Goal: Task Accomplishment & Management: Complete application form

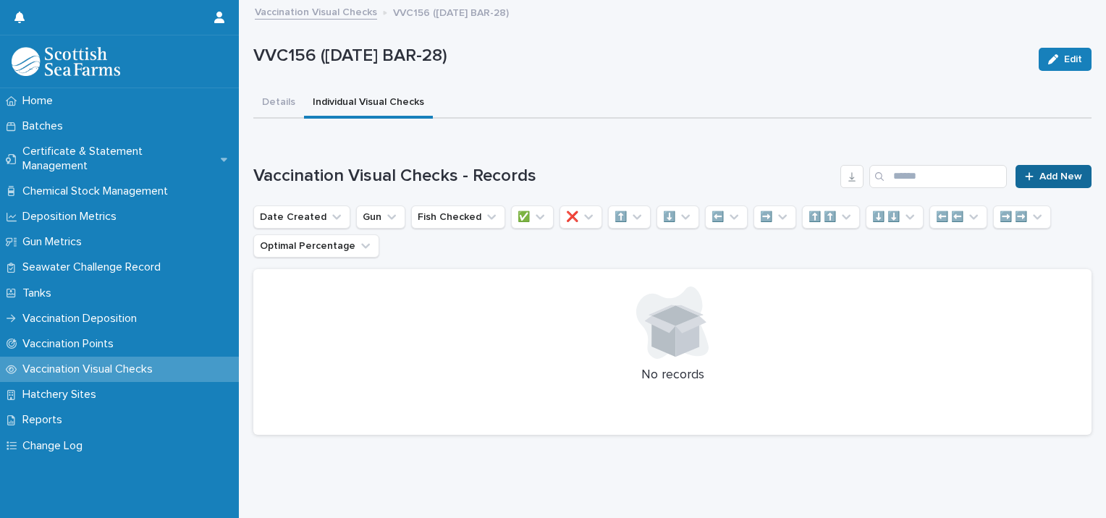
click at [1055, 168] on link "Add New" at bounding box center [1054, 176] width 76 height 23
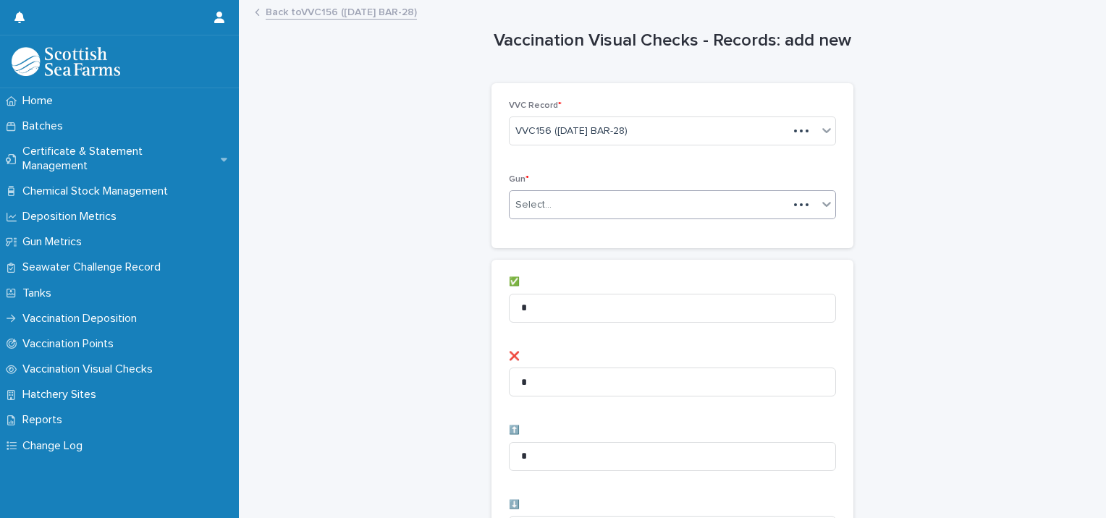
click at [539, 205] on div "Select..." at bounding box center [533, 205] width 36 height 15
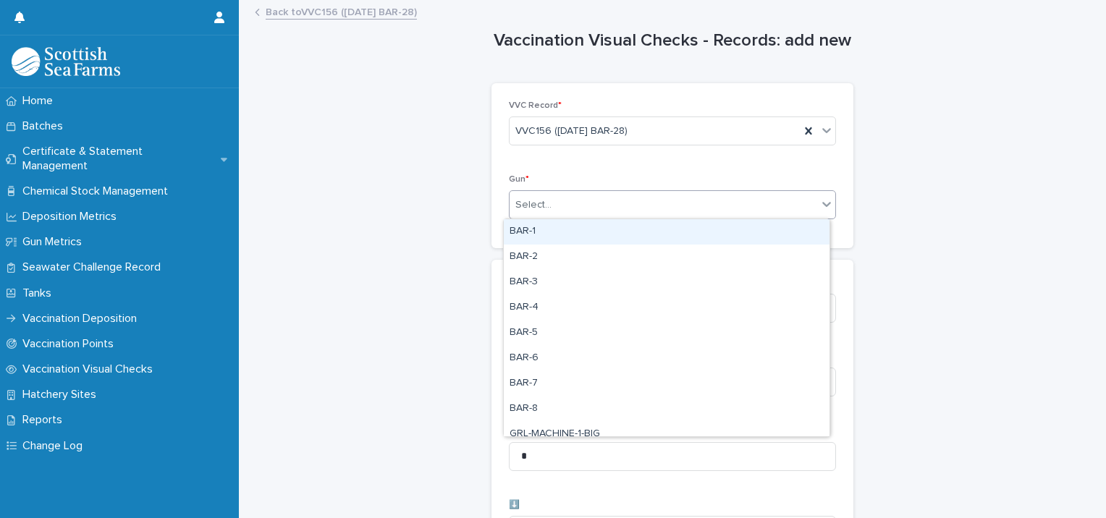
click at [539, 230] on div "BAR-1" at bounding box center [667, 231] width 326 height 25
click at [582, 201] on div "BAR-1" at bounding box center [655, 205] width 290 height 25
drag, startPoint x: 566, startPoint y: 234, endPoint x: 588, endPoint y: 217, distance: 27.4
click at [566, 232] on div "BAR-2" at bounding box center [667, 231] width 326 height 25
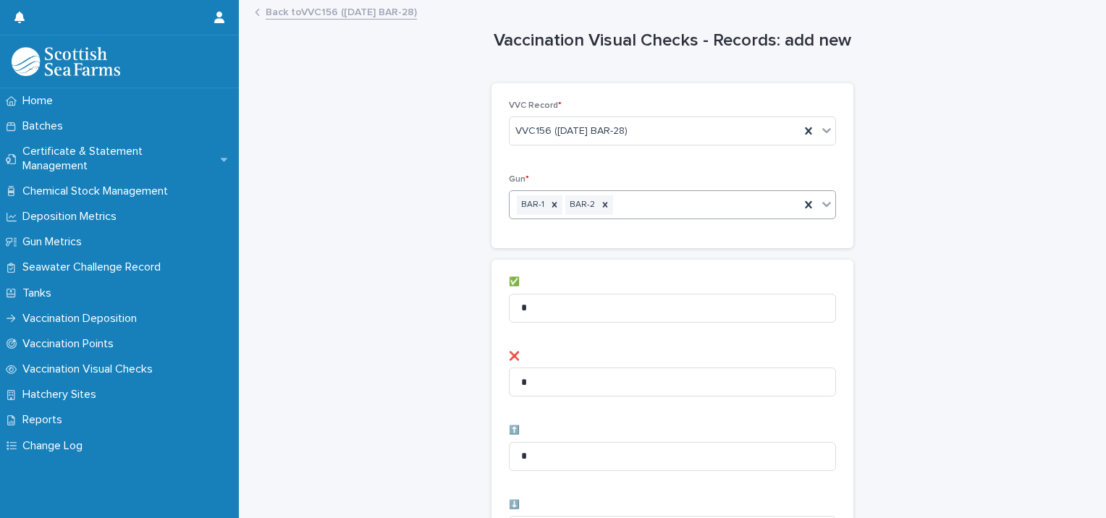
click at [612, 203] on div "BAR-1 BAR-2" at bounding box center [655, 205] width 290 height 25
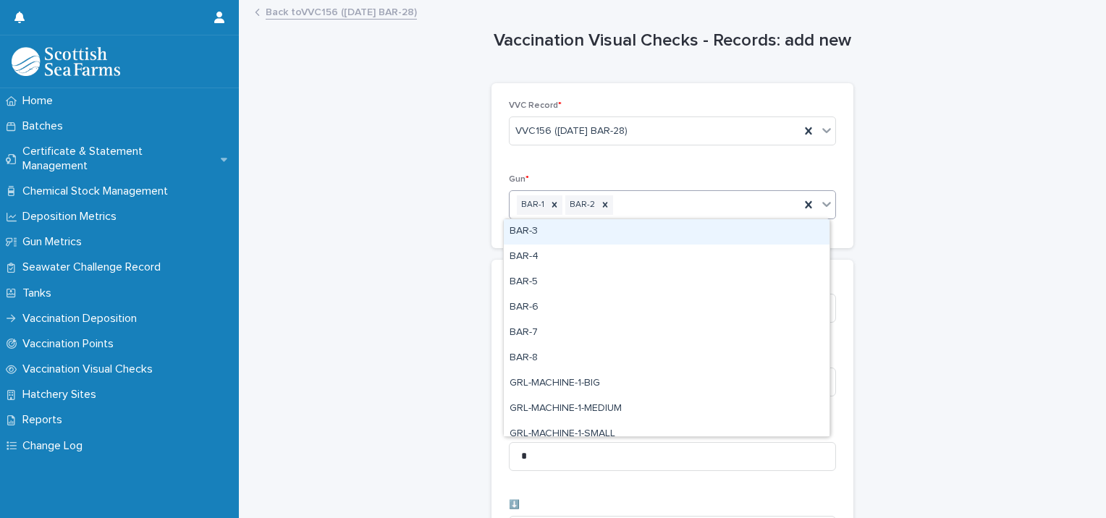
click at [578, 237] on div "BAR-3" at bounding box center [667, 231] width 326 height 25
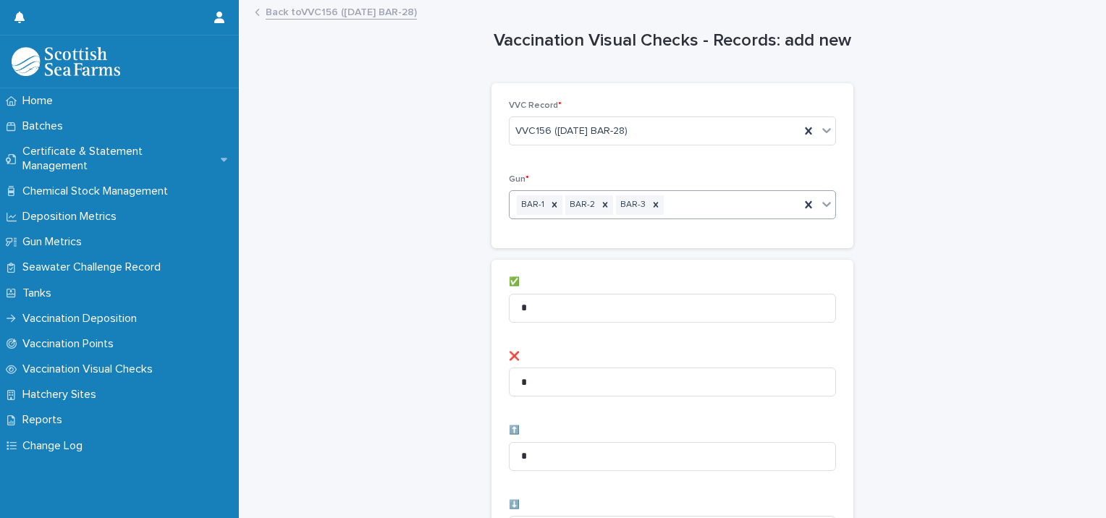
click at [683, 204] on div "BAR-1 BAR-2 BAR-3" at bounding box center [655, 205] width 290 height 25
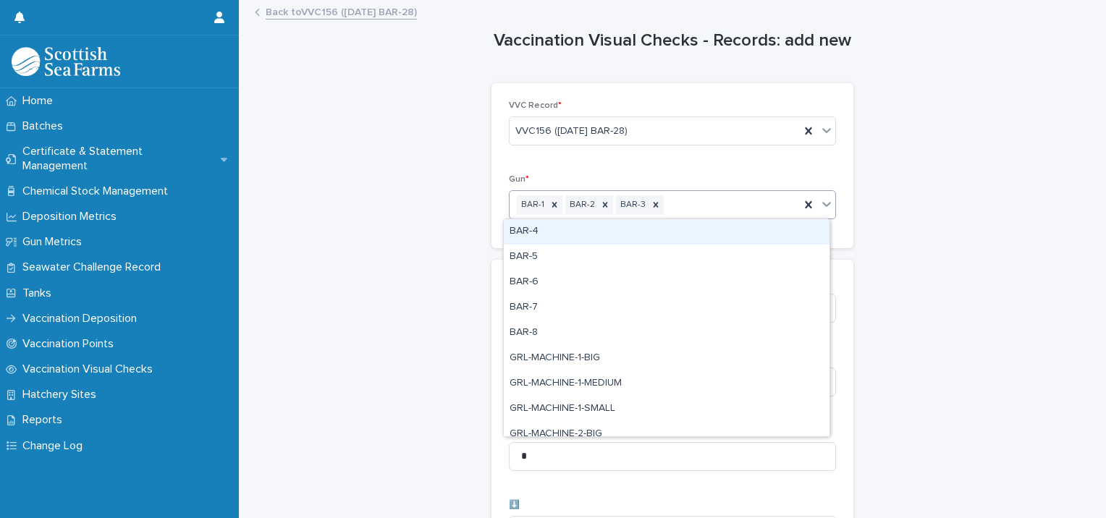
click at [612, 230] on div "BAR-4" at bounding box center [667, 231] width 326 height 25
click at [725, 204] on div "BAR-1 BAR-2 BAR-3 BAR-4" at bounding box center [655, 205] width 290 height 25
click at [654, 231] on div "BAR-5" at bounding box center [667, 231] width 326 height 25
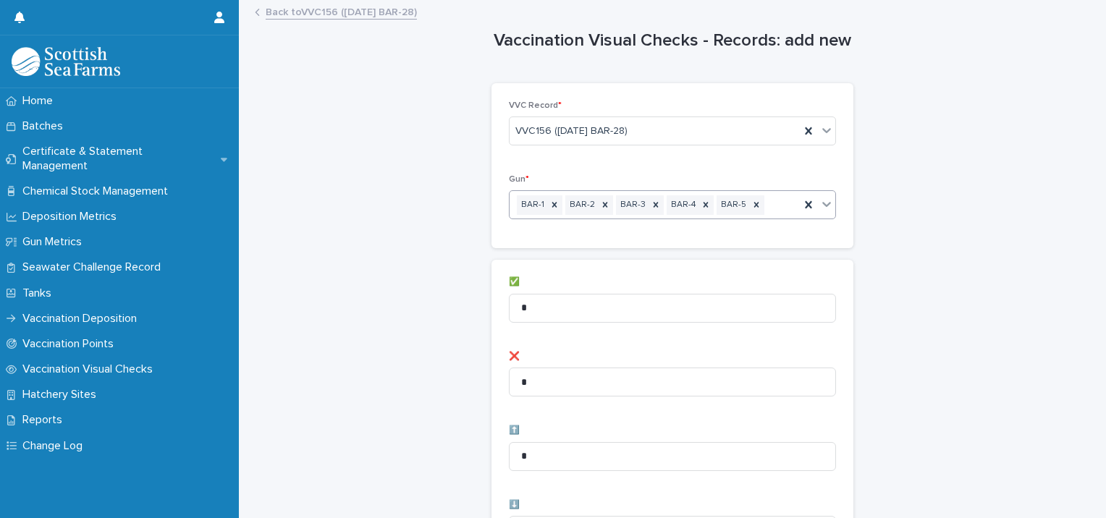
click at [757, 203] on div "BAR-1 BAR-2 BAR-3 BAR-4 BAR-5" at bounding box center [655, 205] width 290 height 25
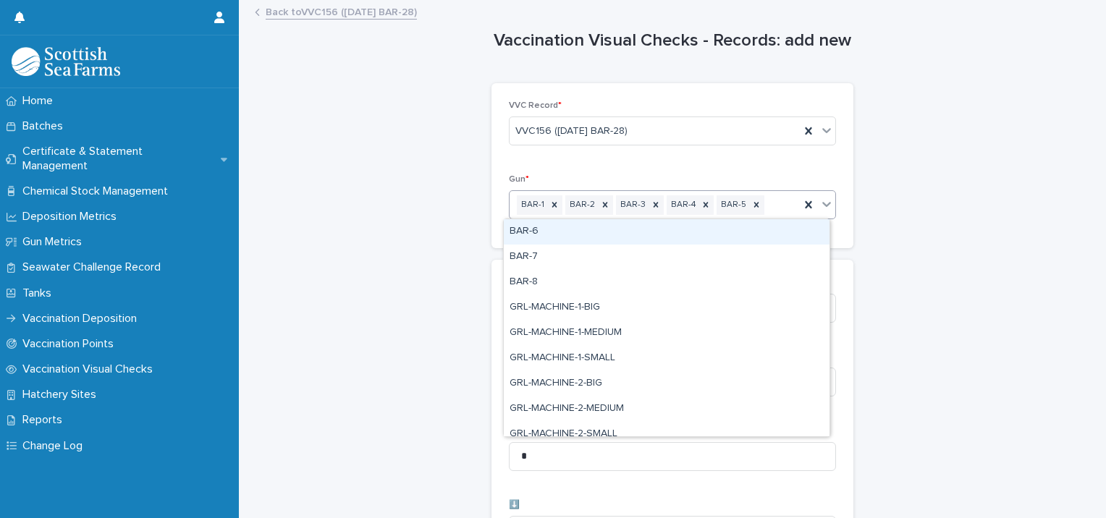
click at [662, 229] on div "BAR-6" at bounding box center [667, 231] width 326 height 25
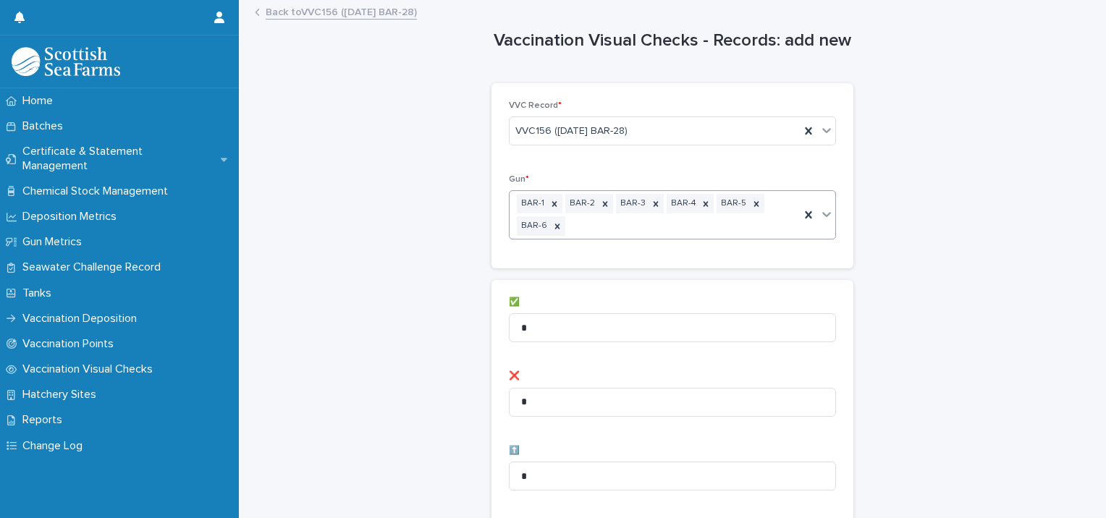
click at [598, 221] on div "BAR-1 BAR-2 BAR-3 BAR-4 BAR-5 BAR-6" at bounding box center [655, 215] width 290 height 48
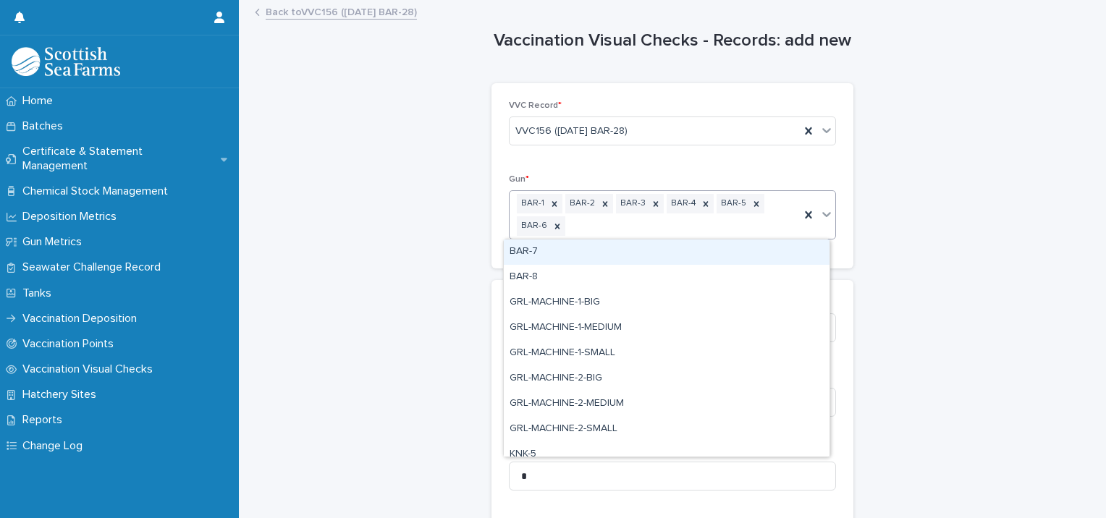
click at [562, 256] on div "BAR-7" at bounding box center [667, 252] width 326 height 25
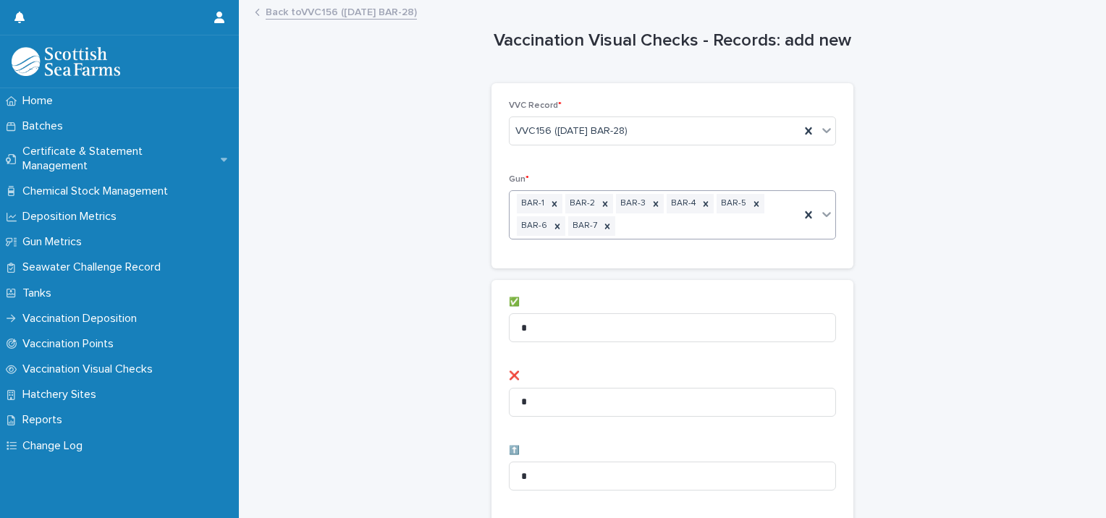
click at [682, 225] on div "BAR-1 BAR-2 BAR-3 BAR-4 BAR-5 BAR-6 BAR-7" at bounding box center [655, 215] width 290 height 48
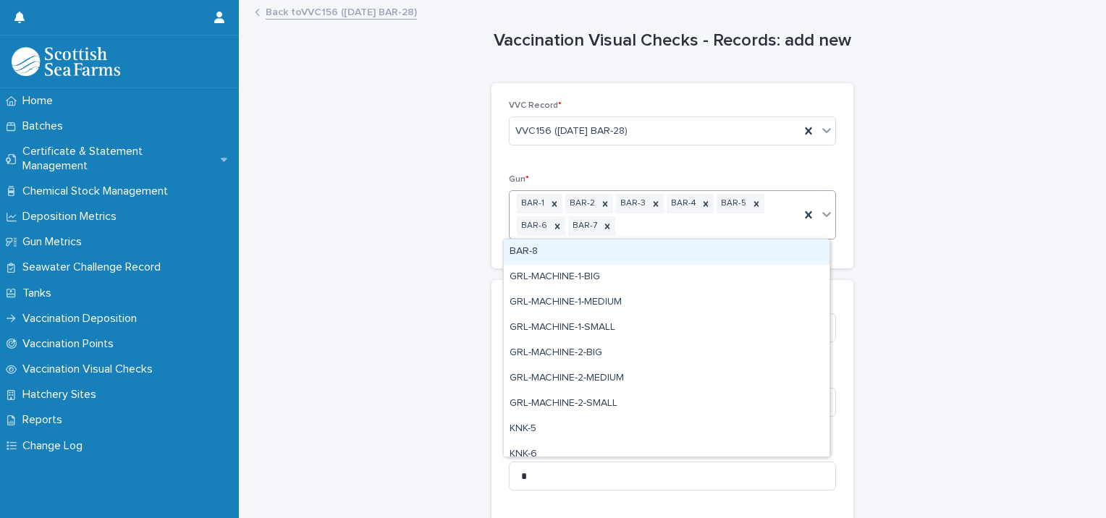
click at [601, 252] on div "BAR-8" at bounding box center [667, 252] width 326 height 25
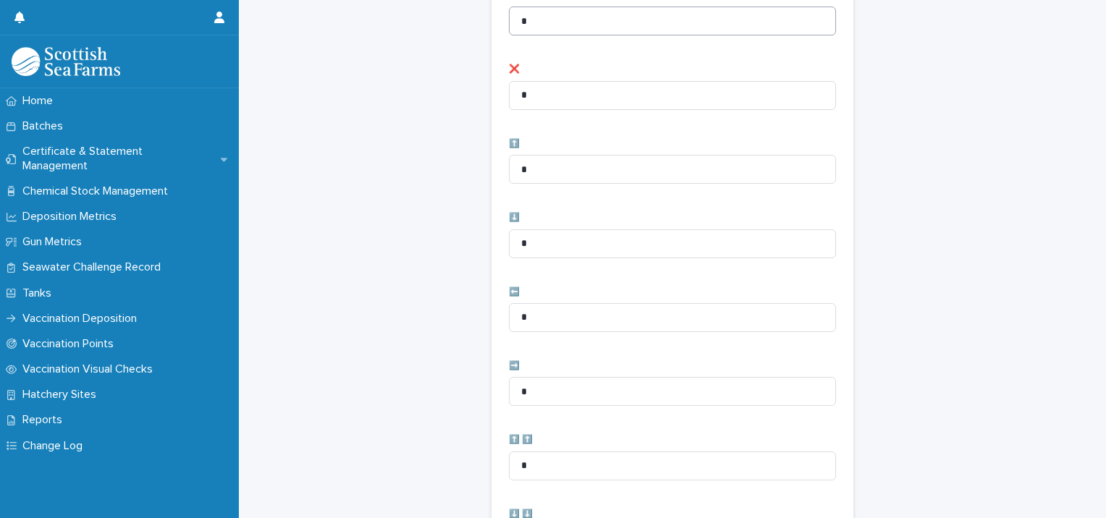
scroll to position [72, 0]
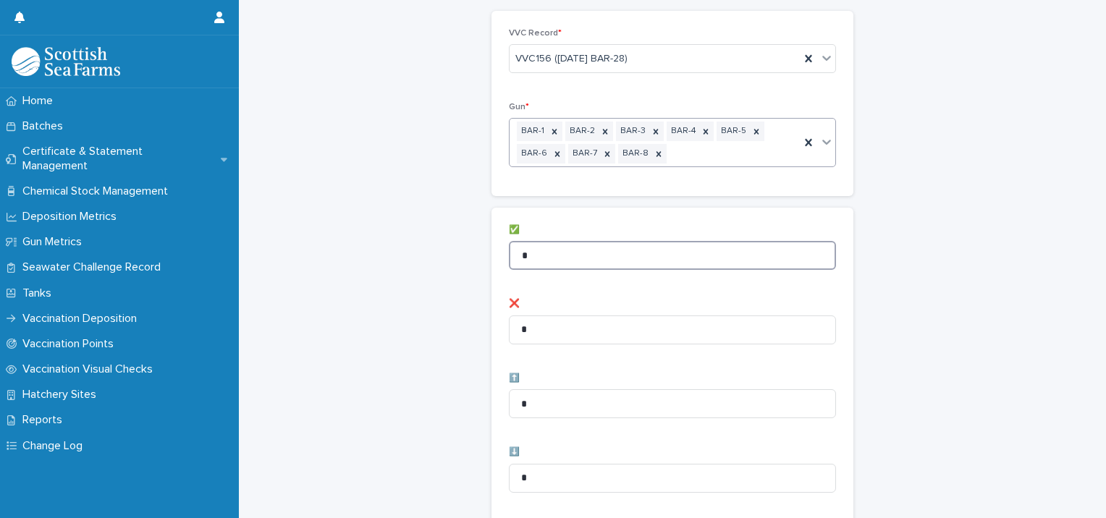
drag, startPoint x: 497, startPoint y: 243, endPoint x: 452, endPoint y: 224, distance: 48.7
click at [469, 236] on div "Vaccination Visual Checks - Records: add new Loading... Saving… Loading... Savi…" at bounding box center [672, 517] width 838 height 1177
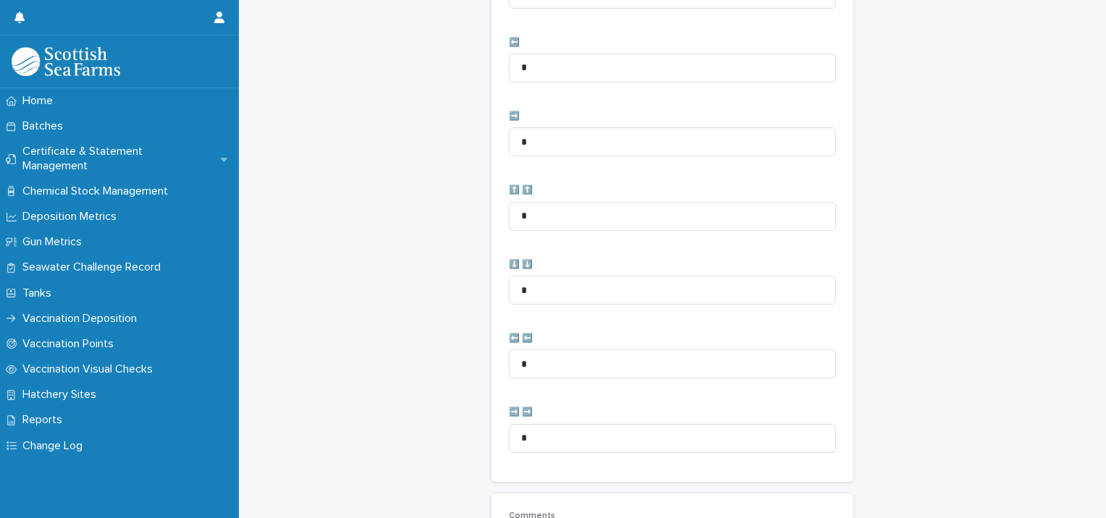
scroll to position [743, 0]
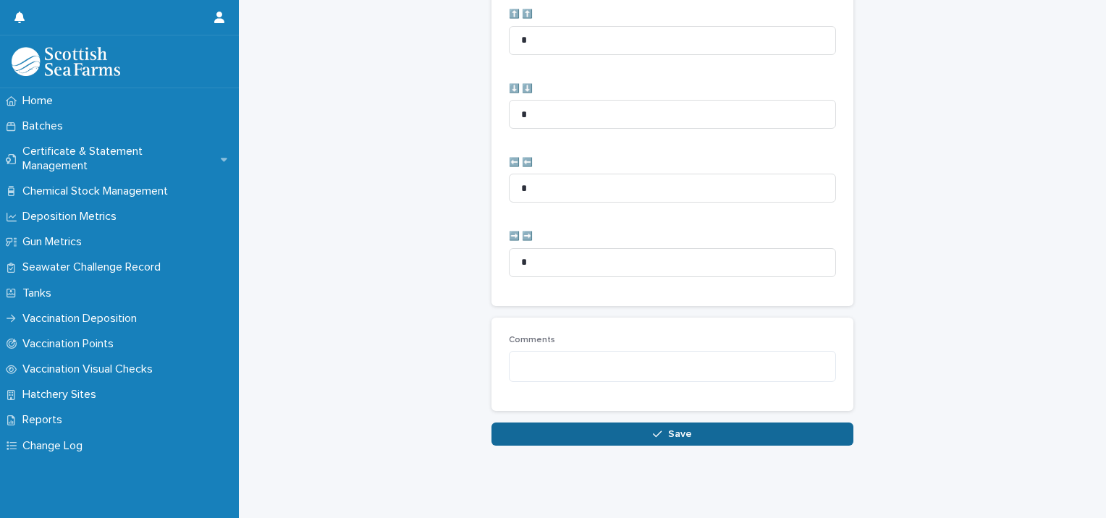
type input "**"
click at [653, 429] on icon "button" at bounding box center [657, 434] width 9 height 10
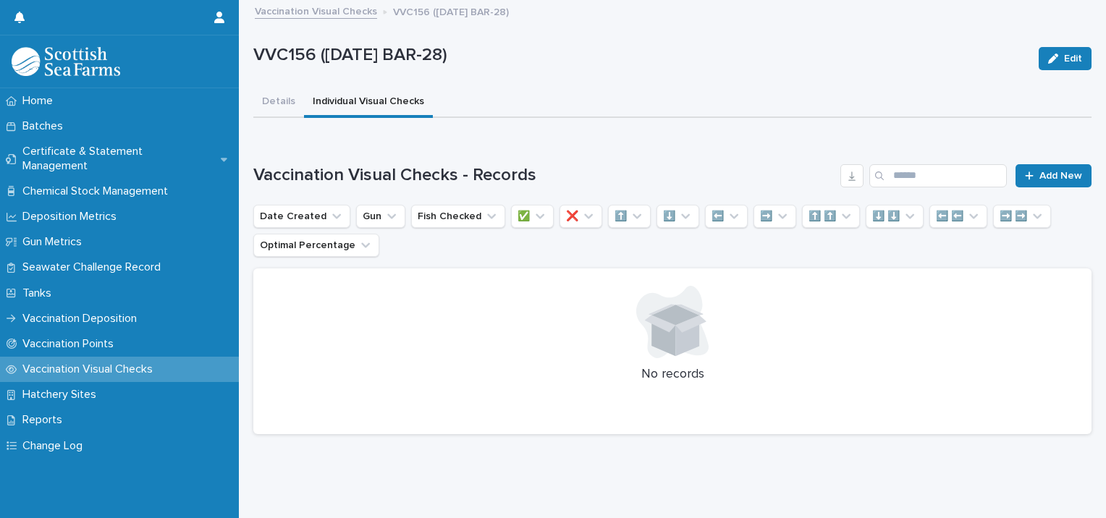
scroll to position [11, 0]
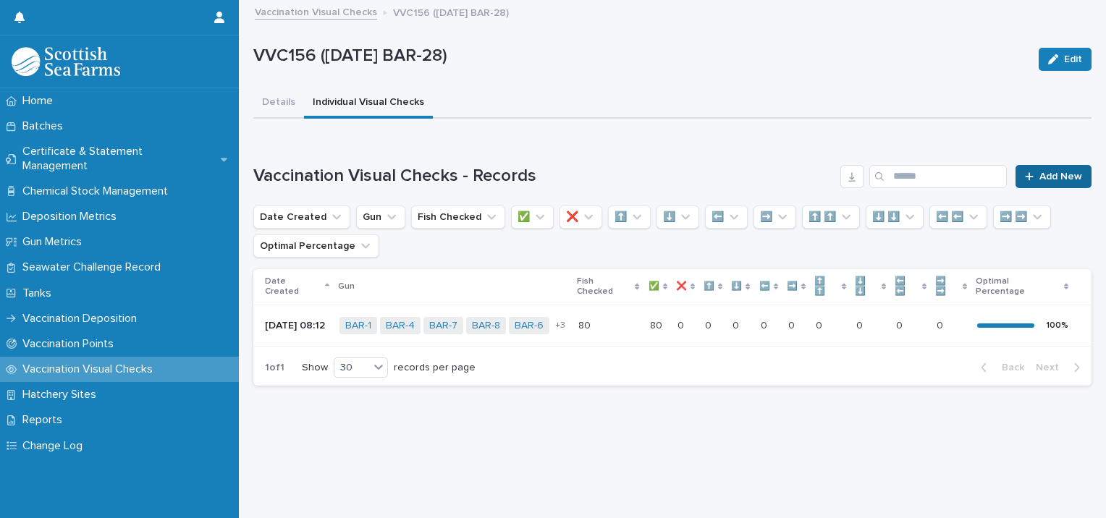
click at [1039, 172] on span "Add New" at bounding box center [1060, 177] width 43 height 10
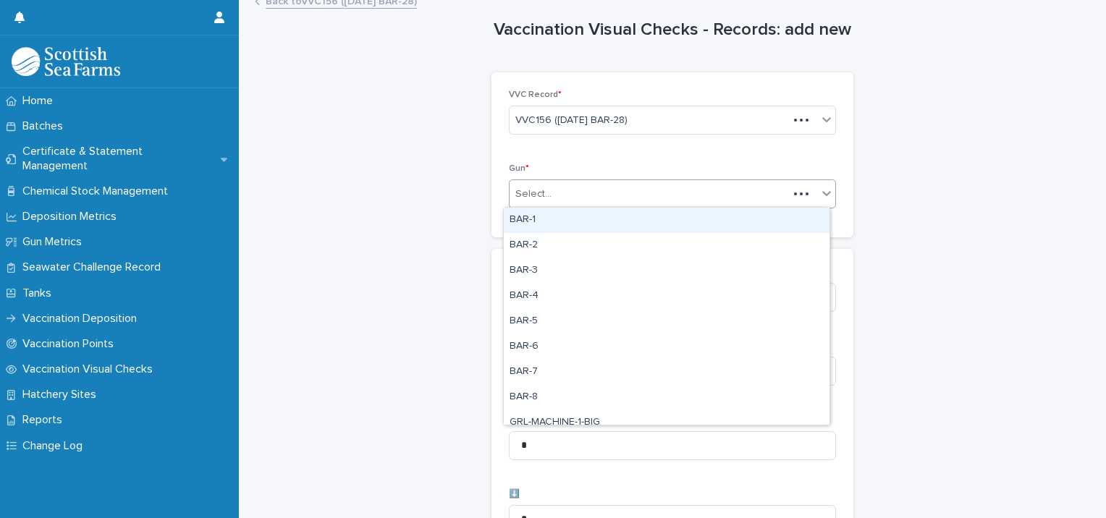
click at [544, 187] on div "Select..." at bounding box center [533, 194] width 36 height 15
click at [536, 224] on div "BAR-1" at bounding box center [667, 220] width 326 height 25
click at [625, 190] on div "BAR-1" at bounding box center [655, 193] width 290 height 25
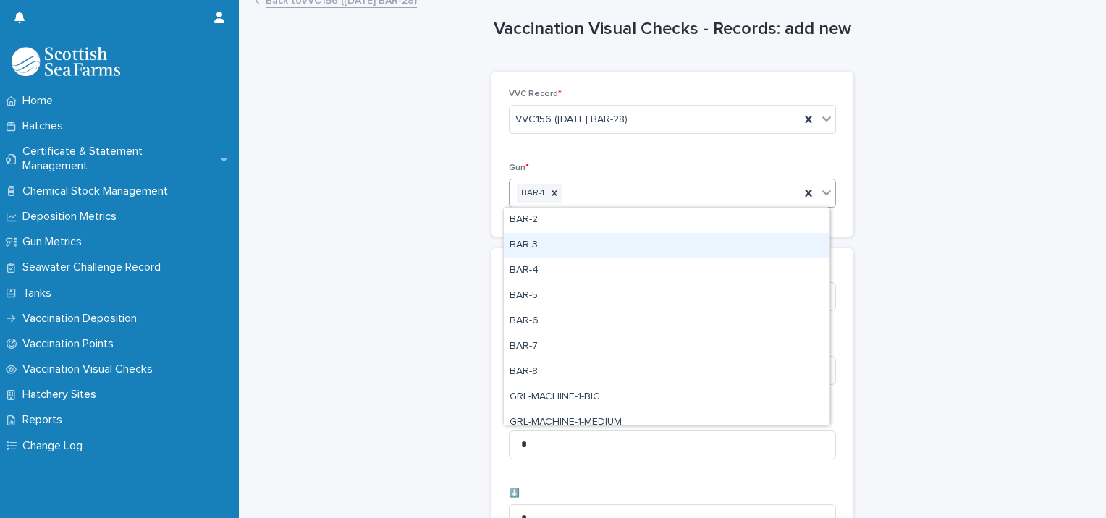
click at [567, 246] on div "BAR-3" at bounding box center [667, 245] width 326 height 25
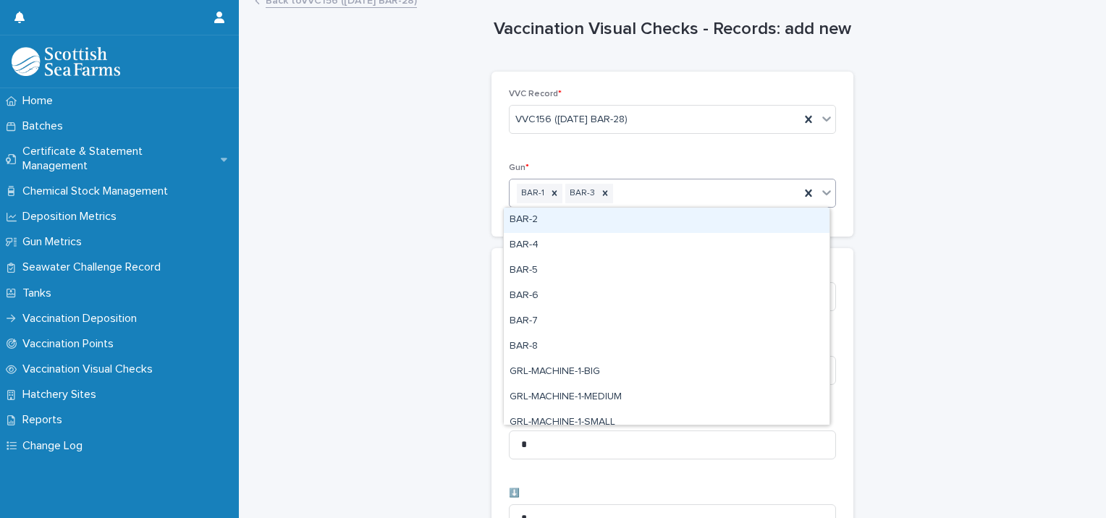
click at [630, 190] on div "BAR-1 BAR-3" at bounding box center [655, 193] width 290 height 25
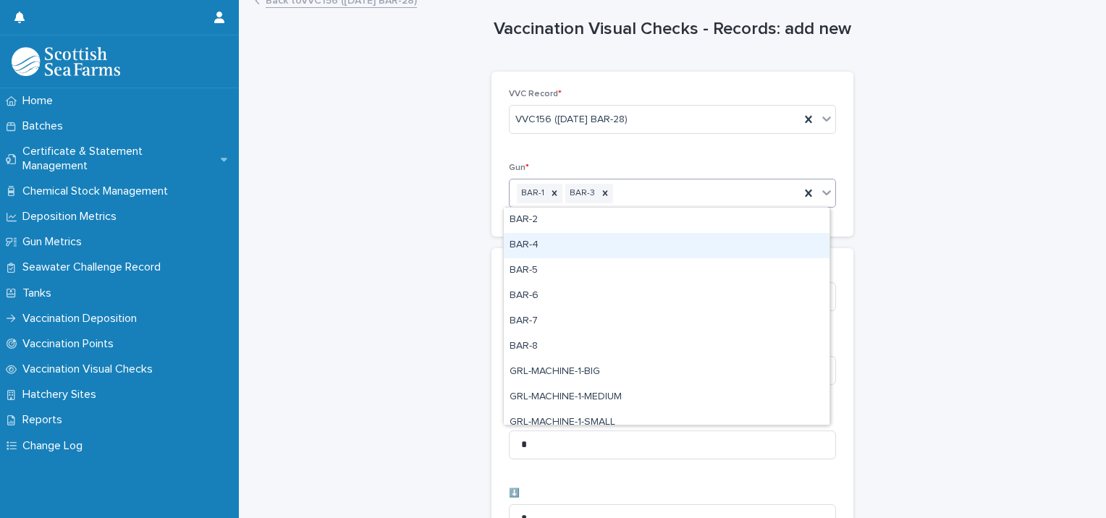
click at [576, 244] on div "BAR-4" at bounding box center [667, 245] width 326 height 25
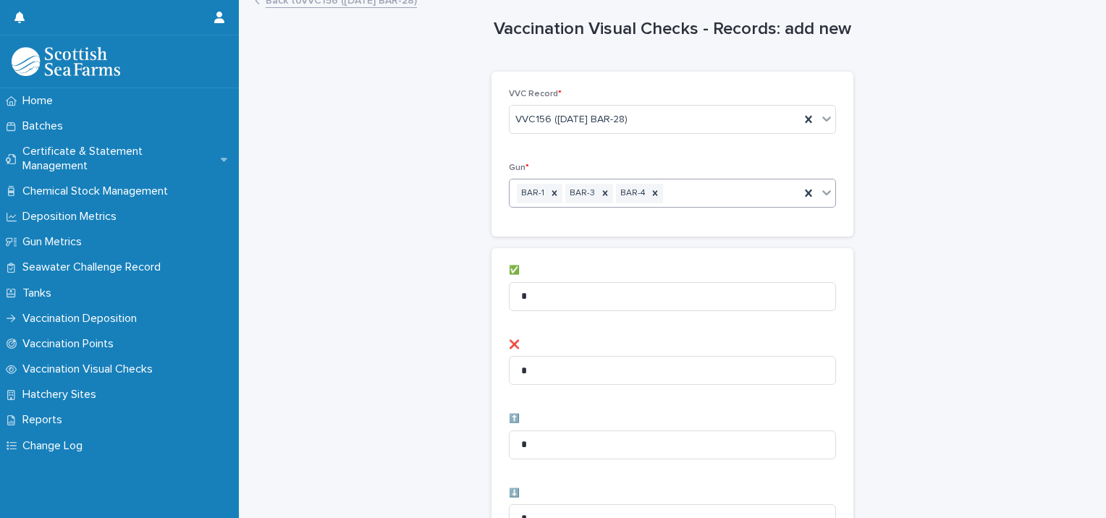
scroll to position [84, 0]
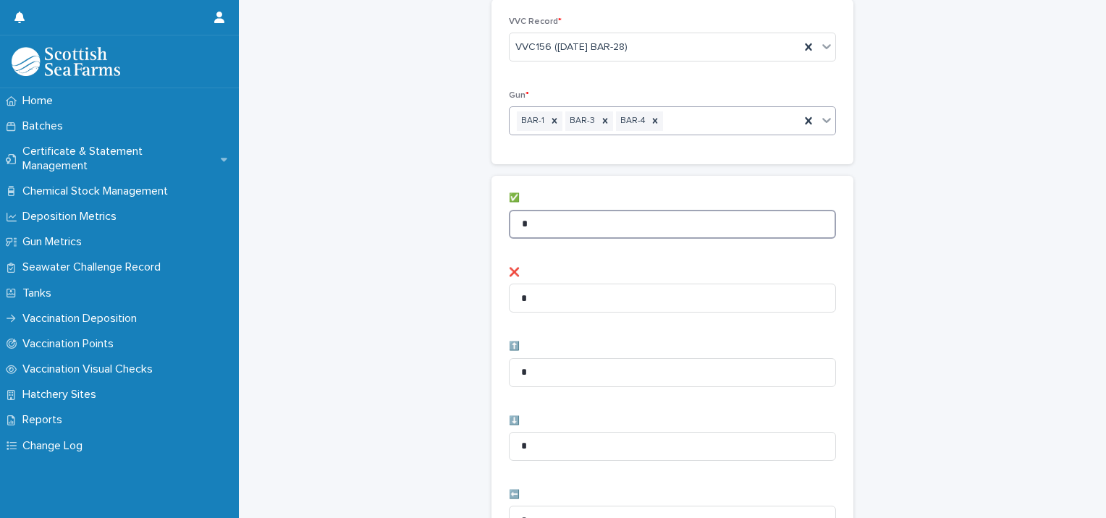
click at [426, 203] on div "Vaccination Visual Checks - Records: add new Loading... Saving… Loading... Savi…" at bounding box center [672, 495] width 838 height 1157
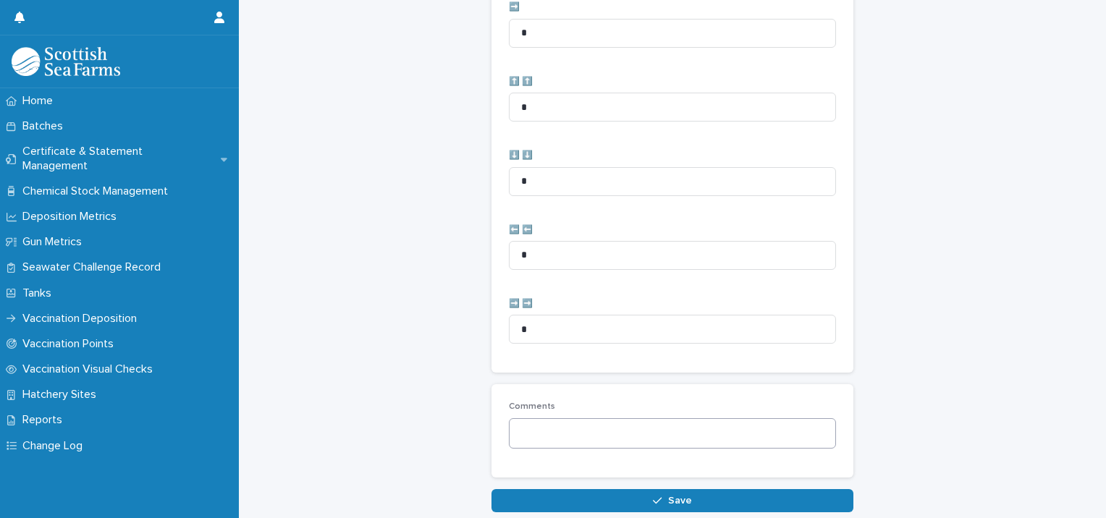
scroll to position [722, 0]
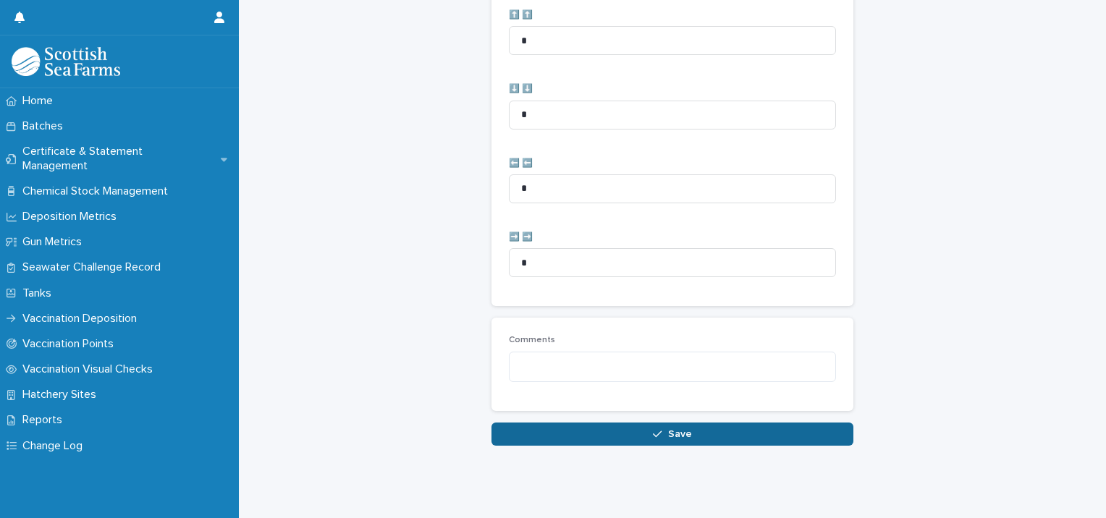
type input "**"
click at [621, 423] on button "Save" at bounding box center [672, 434] width 362 height 23
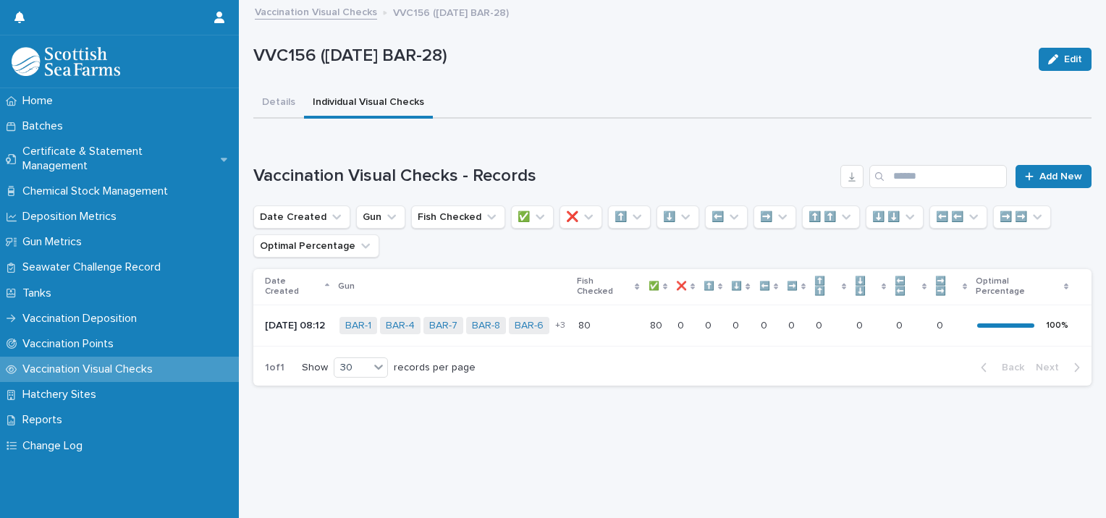
scroll to position [16, 0]
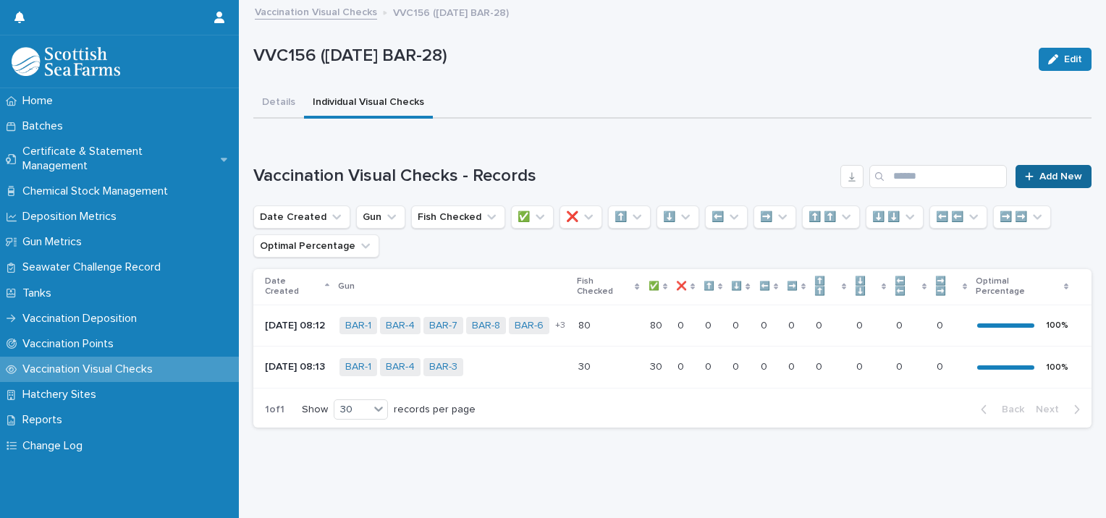
click at [1039, 172] on span "Add New" at bounding box center [1060, 177] width 43 height 10
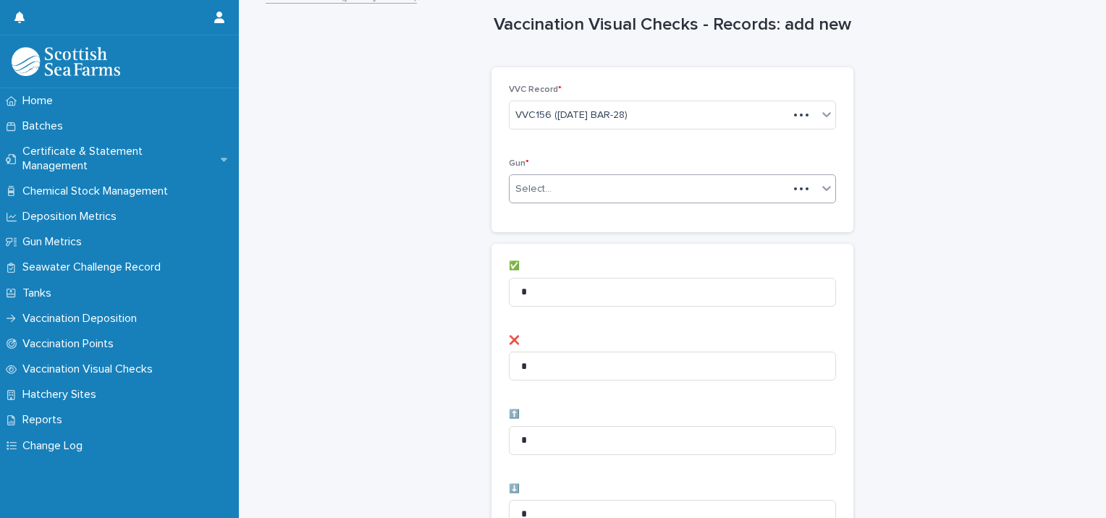
click at [555, 182] on div "Select..." at bounding box center [649, 189] width 279 height 24
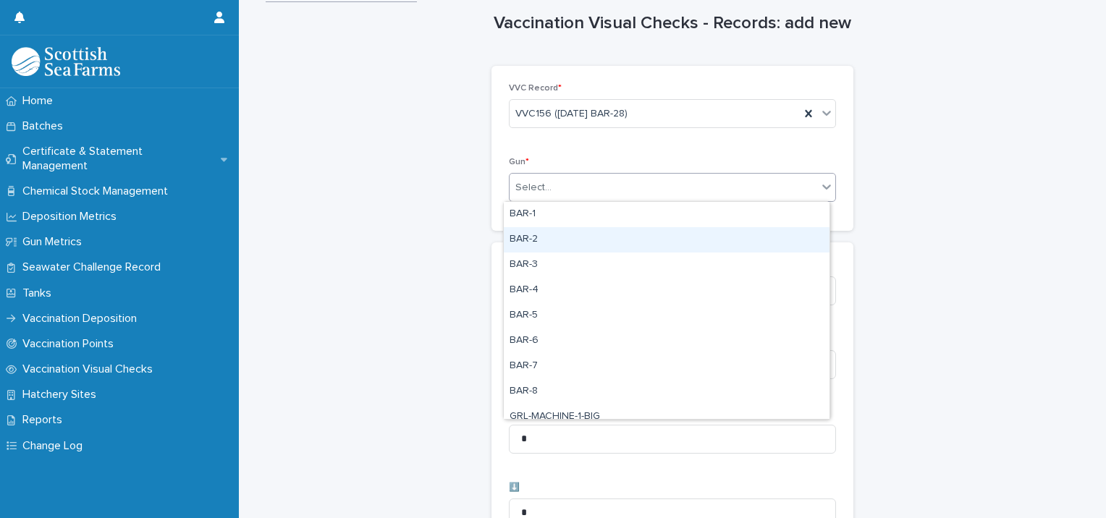
click at [544, 240] on div "BAR-2" at bounding box center [667, 239] width 326 height 25
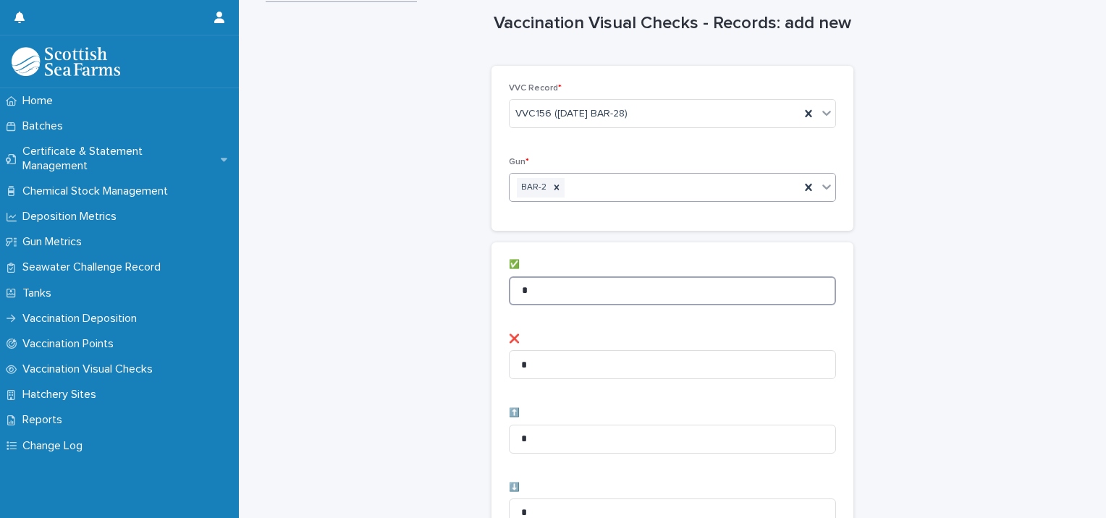
drag, startPoint x: 533, startPoint y: 284, endPoint x: 436, endPoint y: 275, distance: 96.7
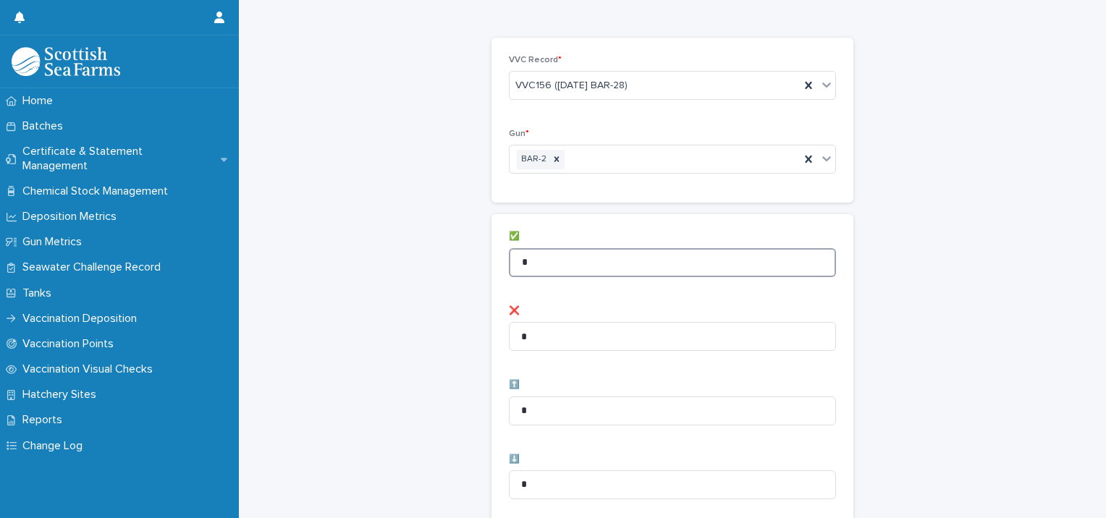
scroll to position [90, 0]
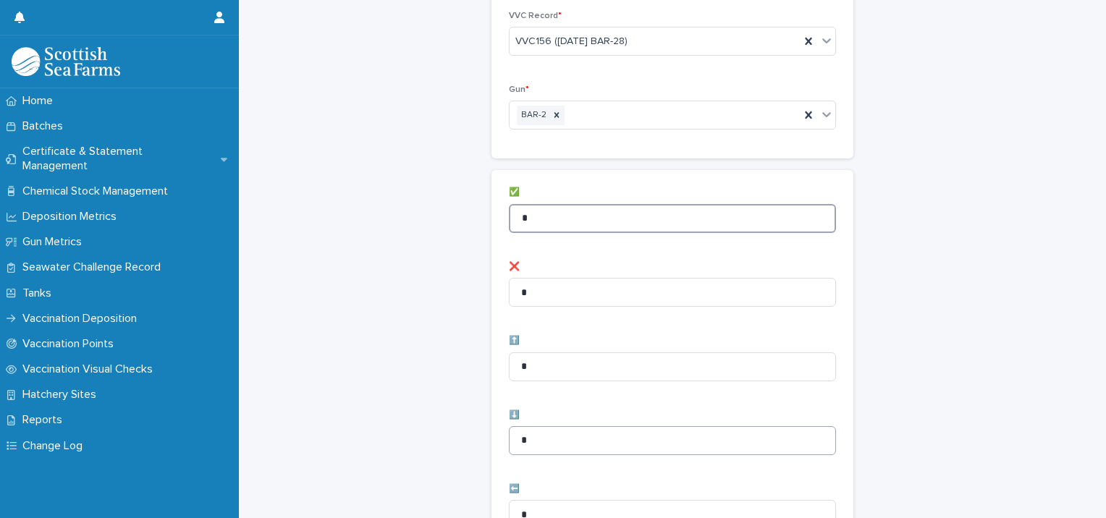
type input "*"
drag, startPoint x: 544, startPoint y: 442, endPoint x: 409, endPoint y: 402, distance: 140.2
click at [426, 411] on div "Vaccination Visual Checks - Records: add new Loading... Saving… Loading... Savi…" at bounding box center [672, 490] width 838 height 1157
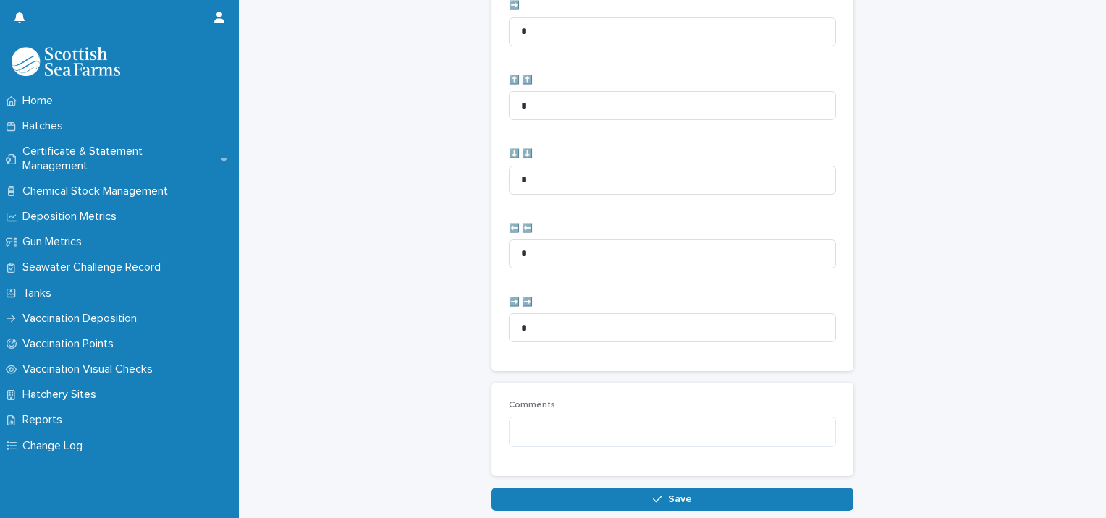
scroll to position [722, 0]
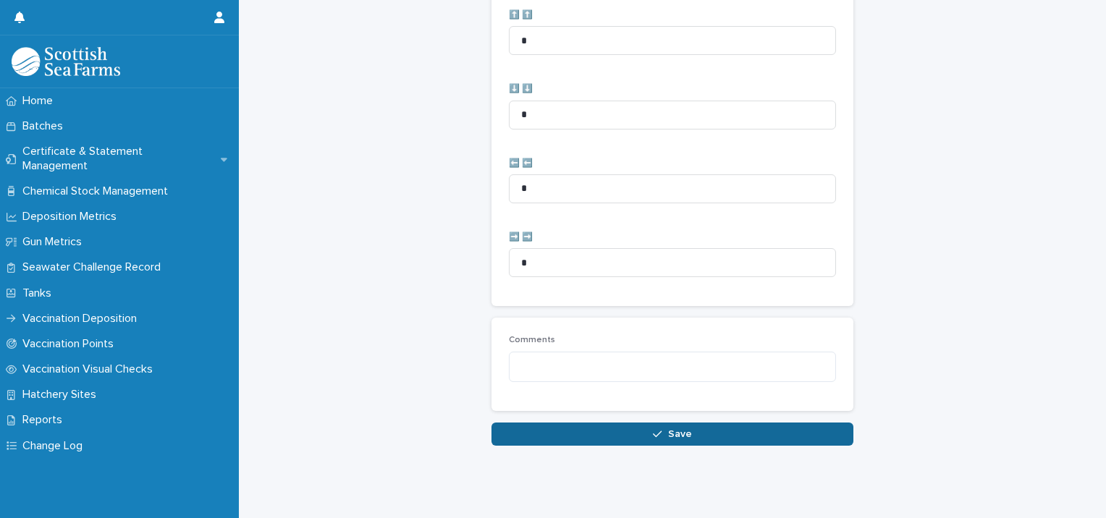
type input "*"
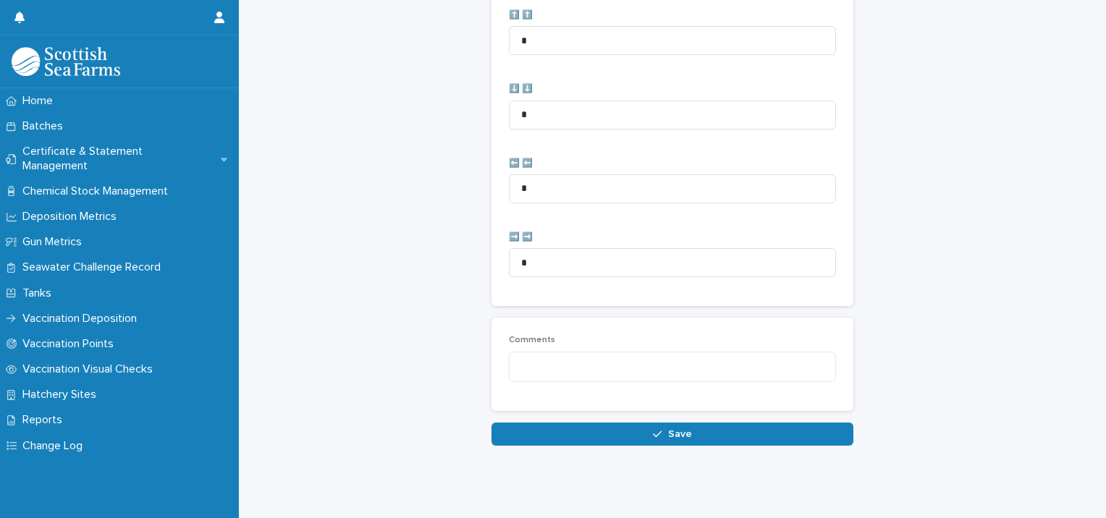
click at [622, 423] on button "Save" at bounding box center [672, 434] width 362 height 23
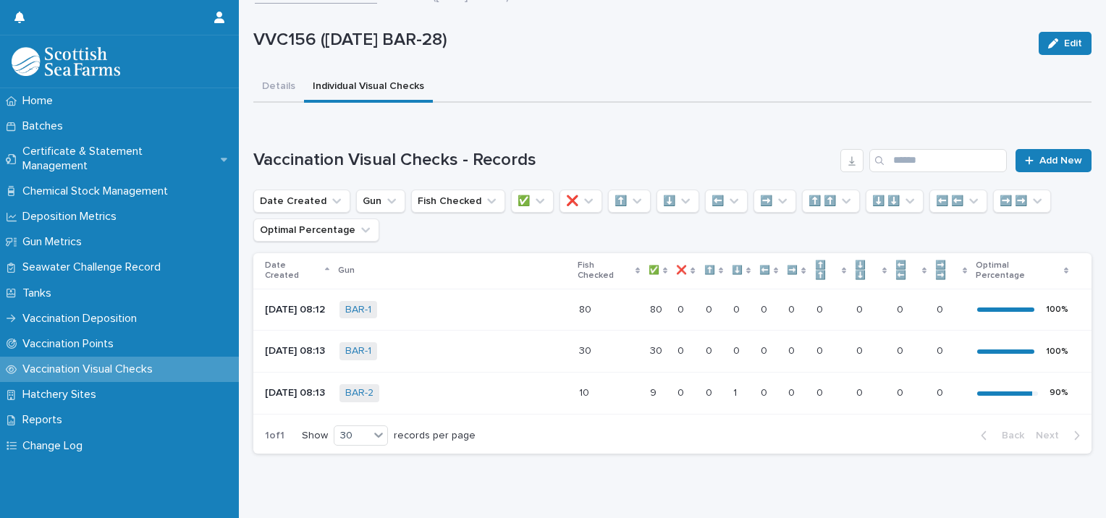
scroll to position [64, 0]
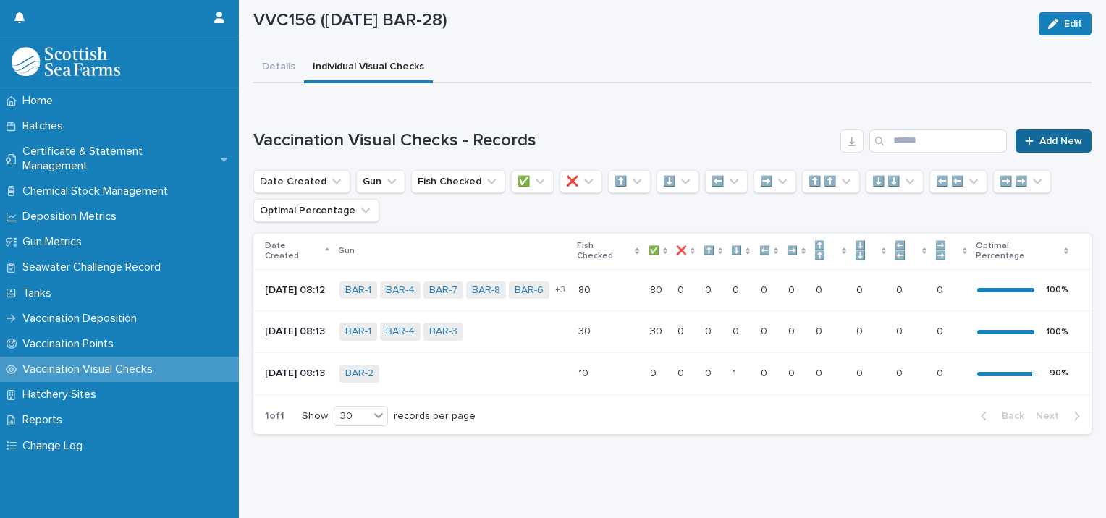
click at [1047, 136] on span "Add New" at bounding box center [1060, 141] width 43 height 10
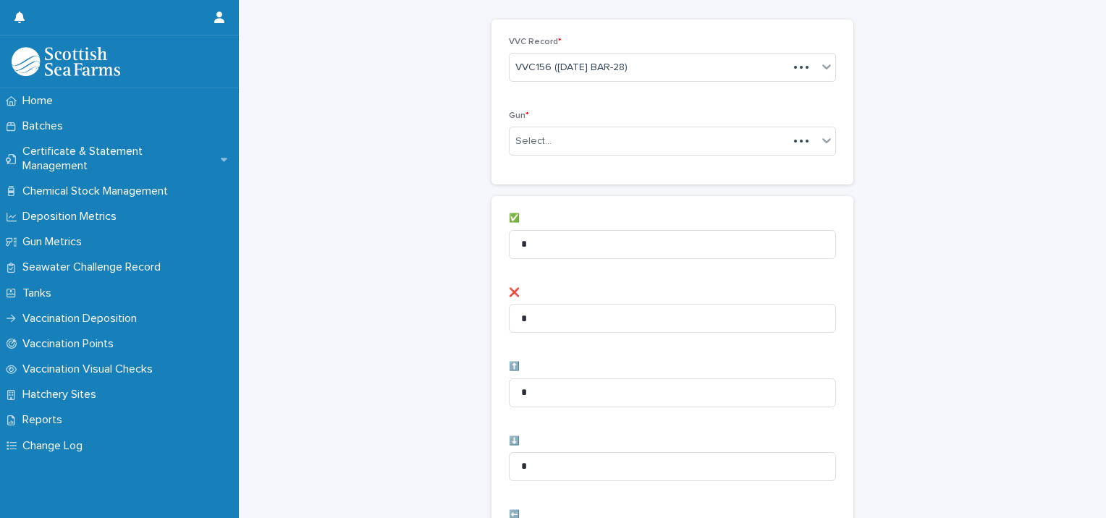
scroll to position [65, 0]
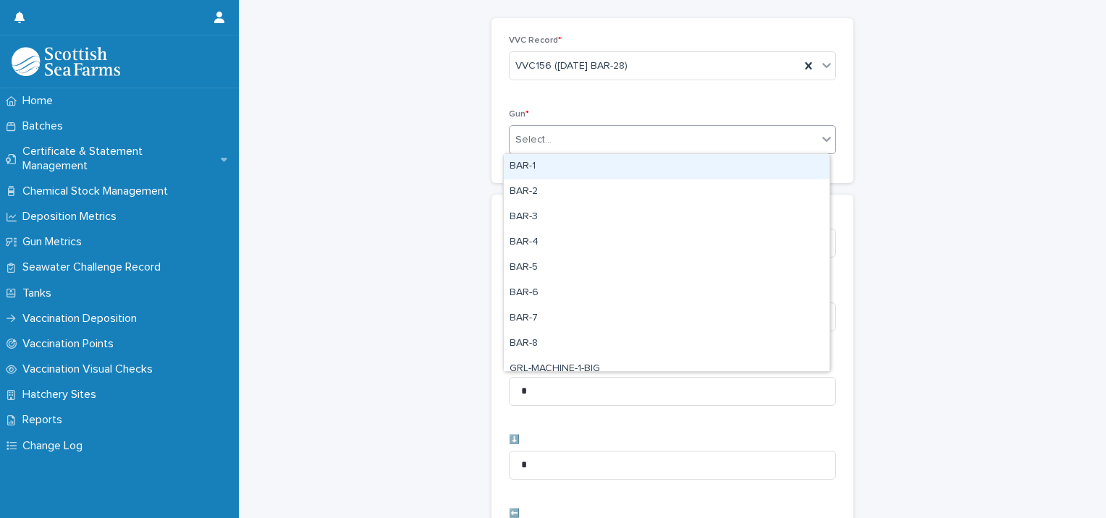
click at [594, 134] on div "Select..." at bounding box center [664, 140] width 308 height 24
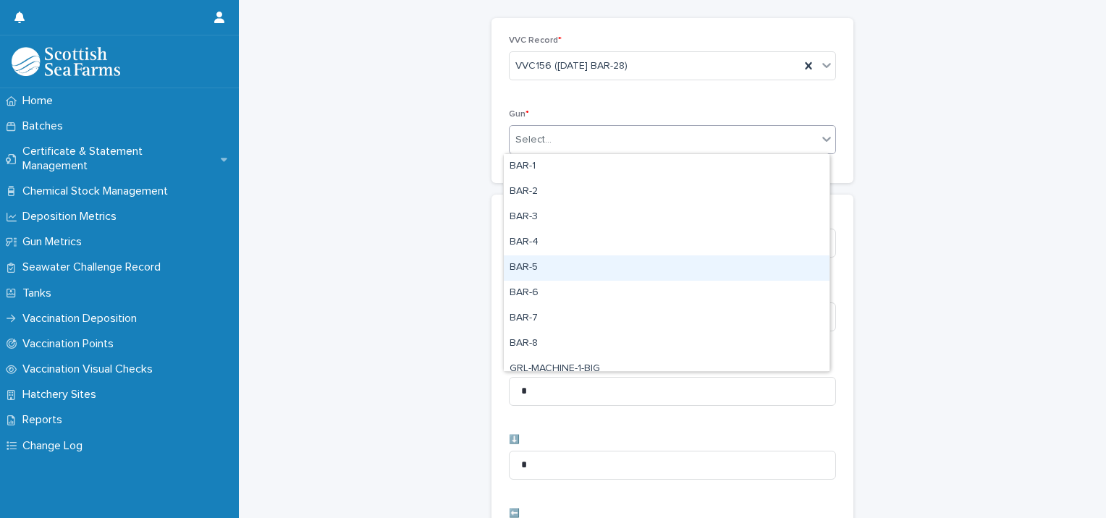
click at [539, 267] on div "BAR-5" at bounding box center [667, 268] width 326 height 25
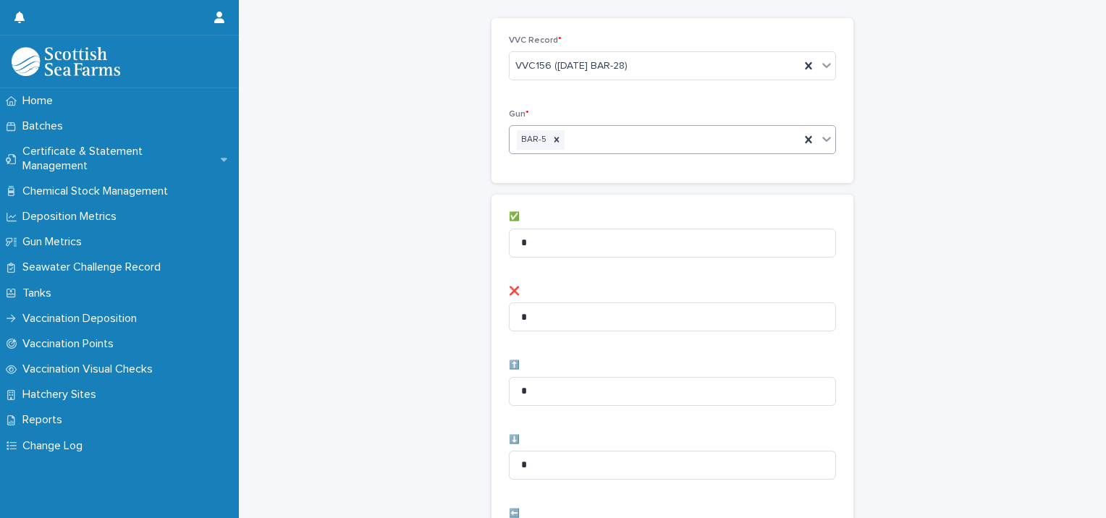
click at [575, 137] on div "BAR-5" at bounding box center [655, 139] width 290 height 25
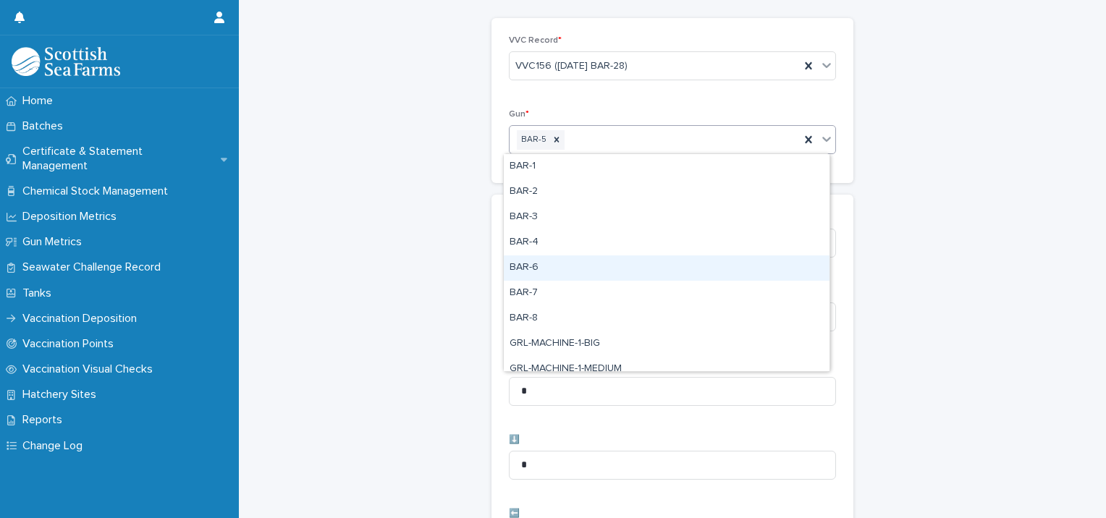
click at [545, 259] on div "BAR-6" at bounding box center [667, 268] width 326 height 25
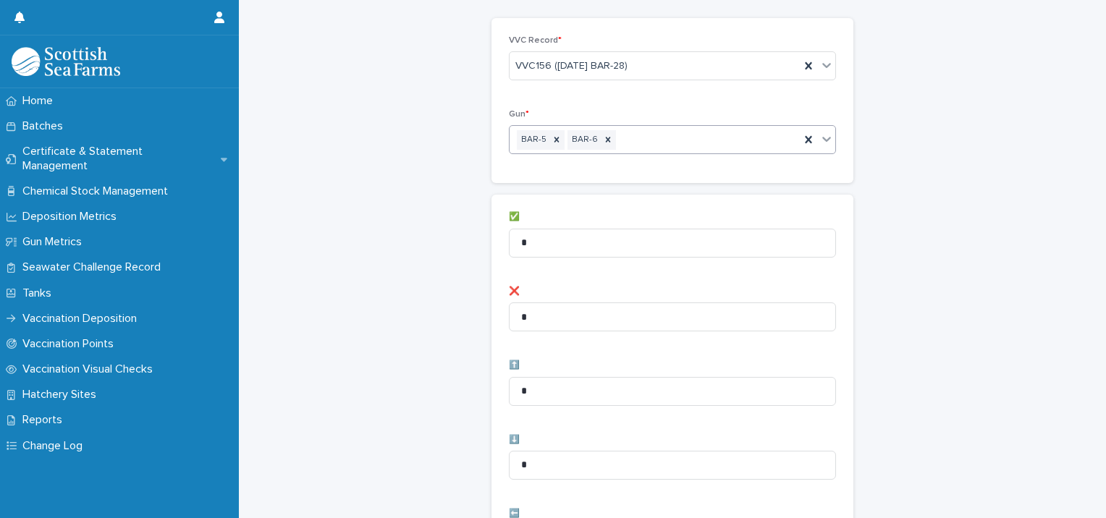
click at [621, 136] on div "BAR-5 BAR-6" at bounding box center [655, 139] width 290 height 25
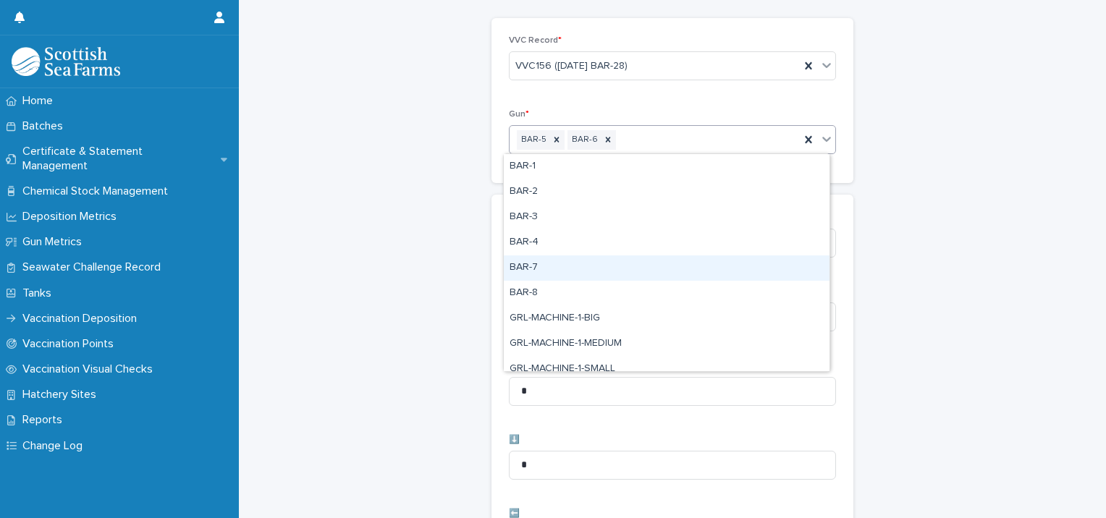
click at [548, 272] on div "BAR-7" at bounding box center [667, 268] width 326 height 25
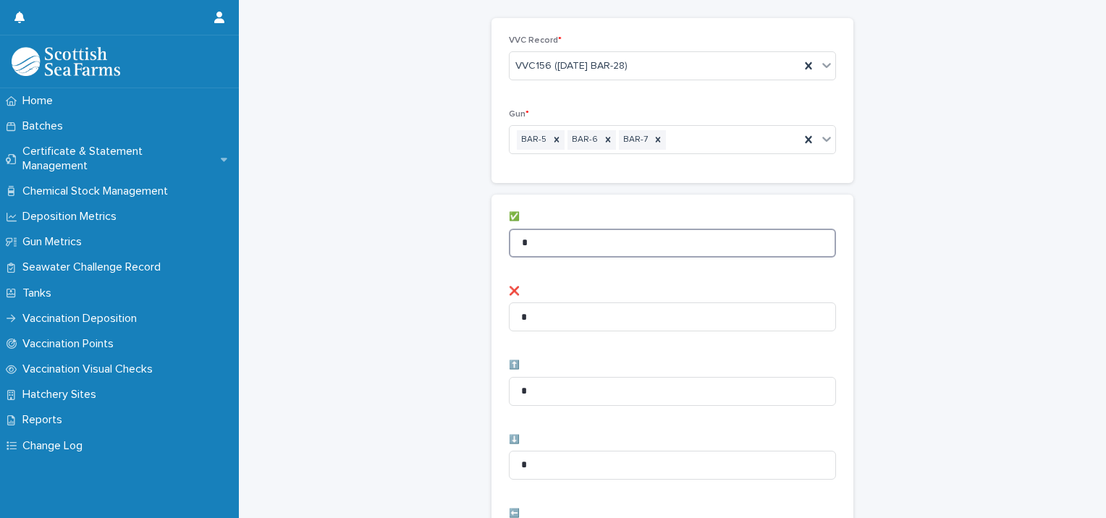
drag, startPoint x: 533, startPoint y: 240, endPoint x: 453, endPoint y: 208, distance: 86.0
click at [481, 226] on div "Vaccination Visual Checks - Records: add new Loading... Saving… Loading... Savi…" at bounding box center [672, 514] width 838 height 1157
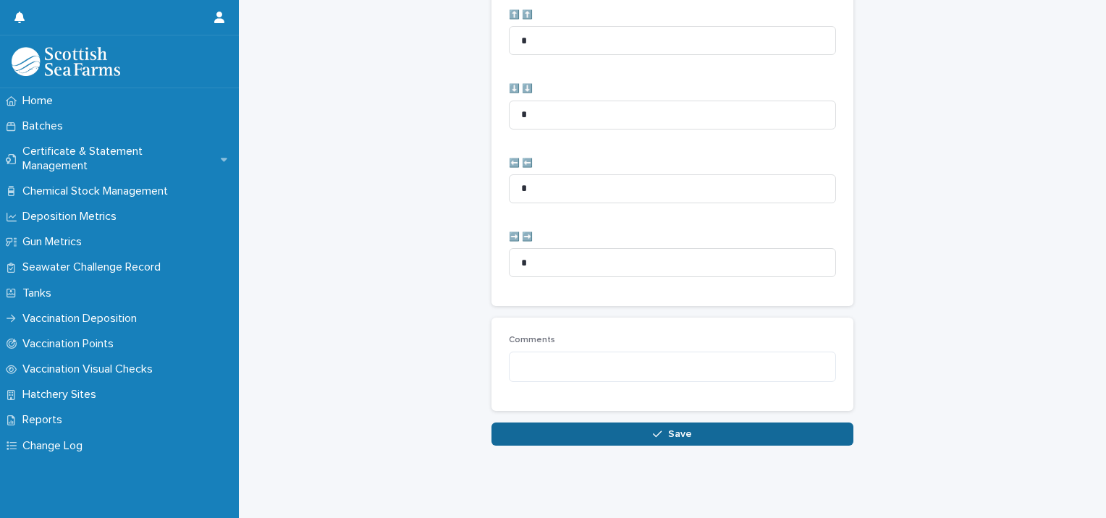
scroll to position [717, 0]
type input "**"
click at [591, 430] on button "Save" at bounding box center [672, 434] width 362 height 23
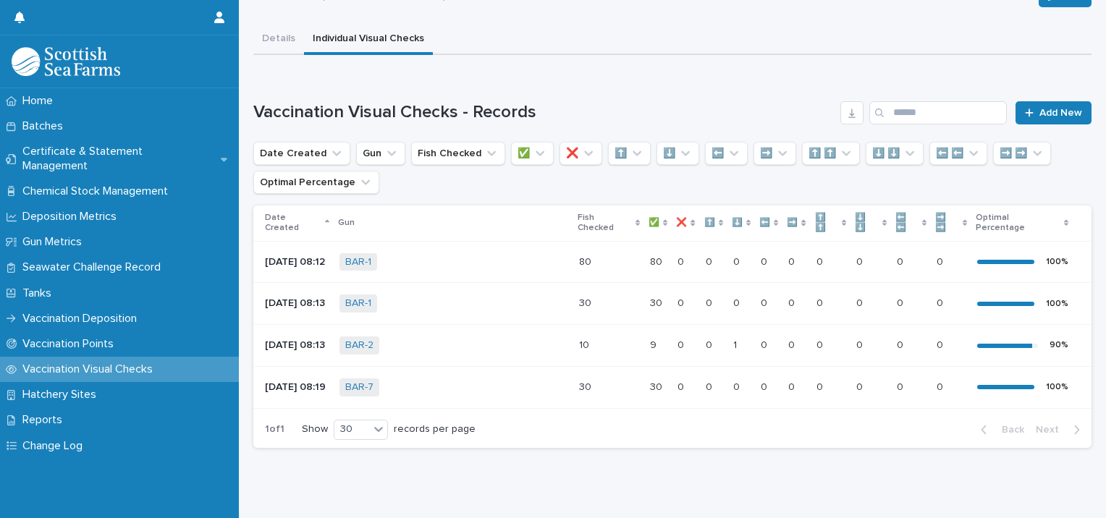
scroll to position [112, 0]
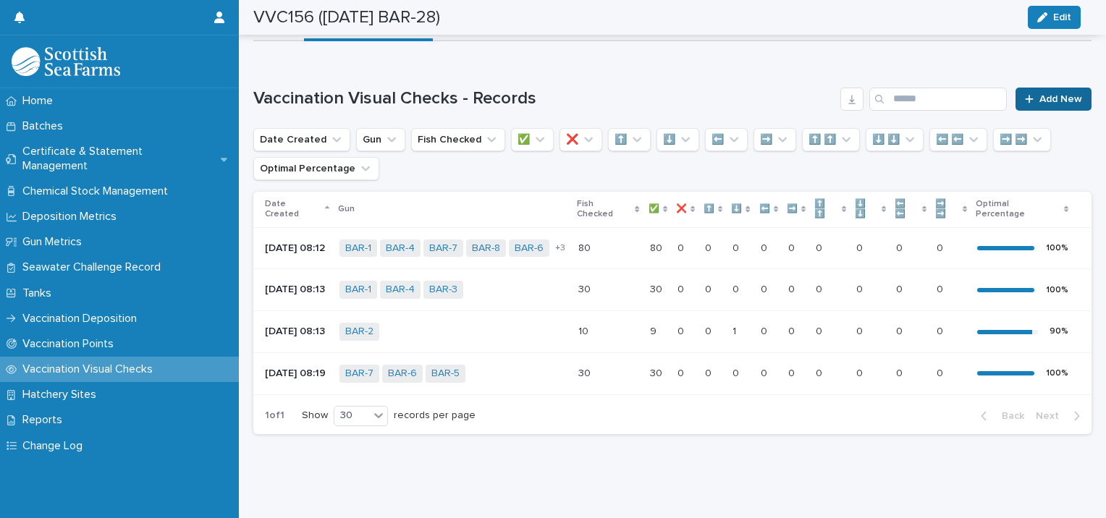
click at [1030, 88] on link "Add New" at bounding box center [1054, 99] width 76 height 23
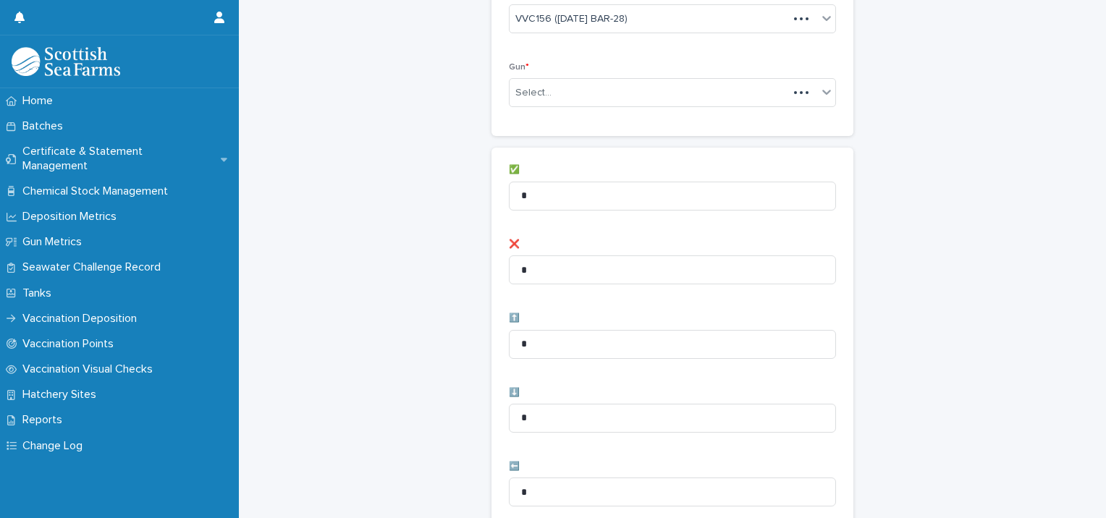
scroll to position [113, 0]
click at [542, 94] on div "Select..." at bounding box center [533, 92] width 36 height 15
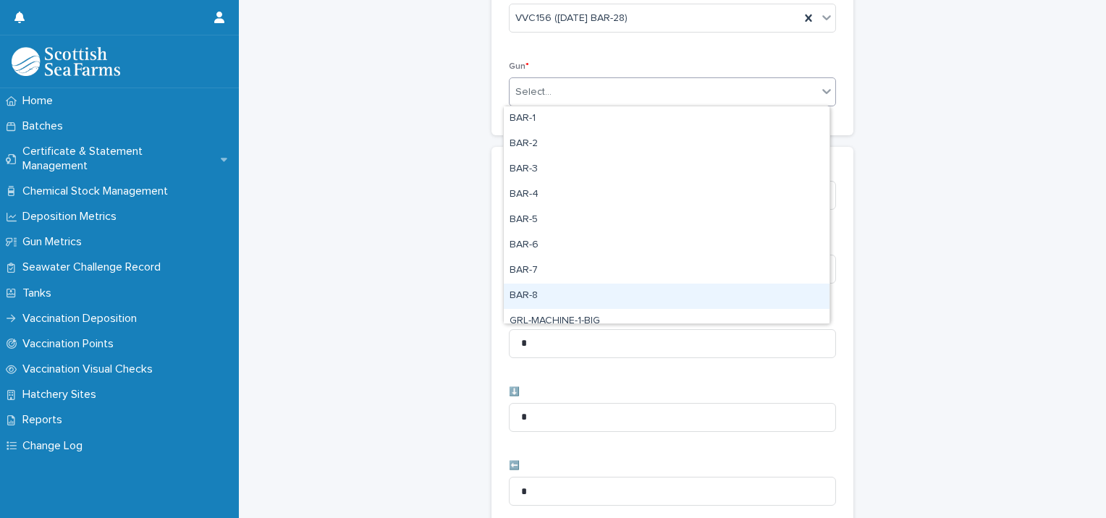
click at [541, 290] on div "BAR-8" at bounding box center [667, 296] width 326 height 25
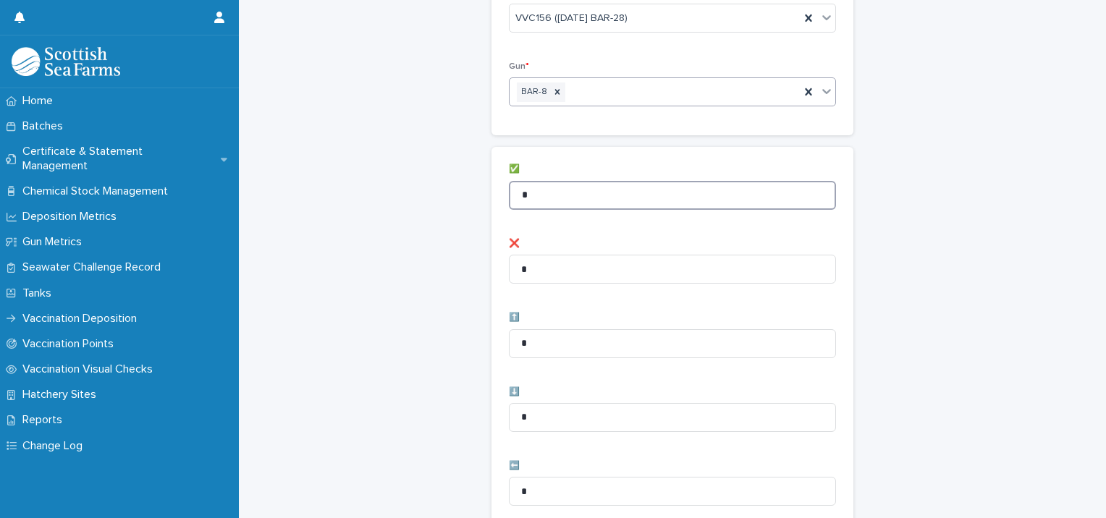
drag, startPoint x: 542, startPoint y: 193, endPoint x: 499, endPoint y: 179, distance: 45.8
click at [509, 182] on input "*" at bounding box center [672, 195] width 327 height 29
type input "*"
click at [472, 333] on div "Vaccination Visual Checks - Records: add new Loading... Saving… Loading... Savi…" at bounding box center [672, 467] width 838 height 1157
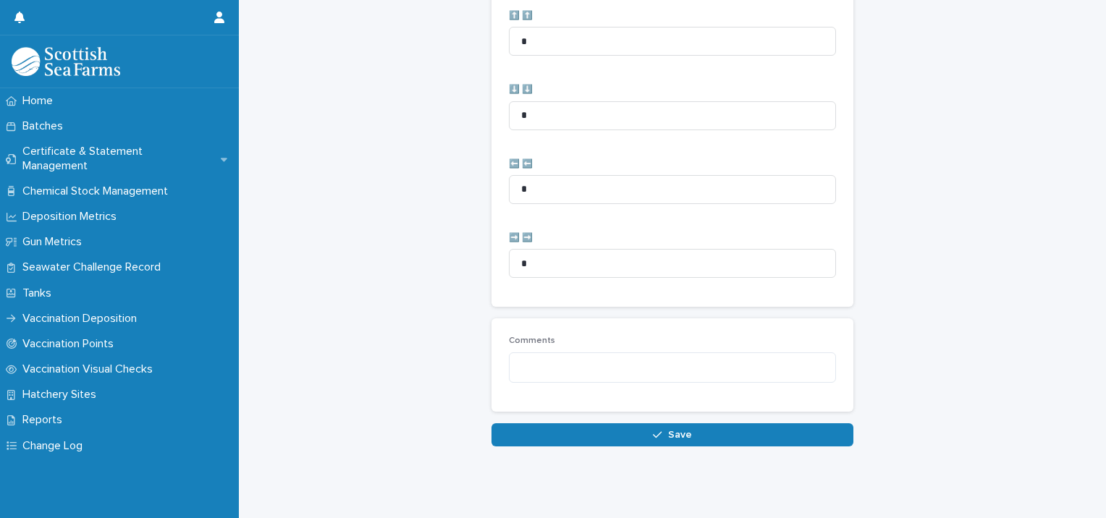
scroll to position [722, 0]
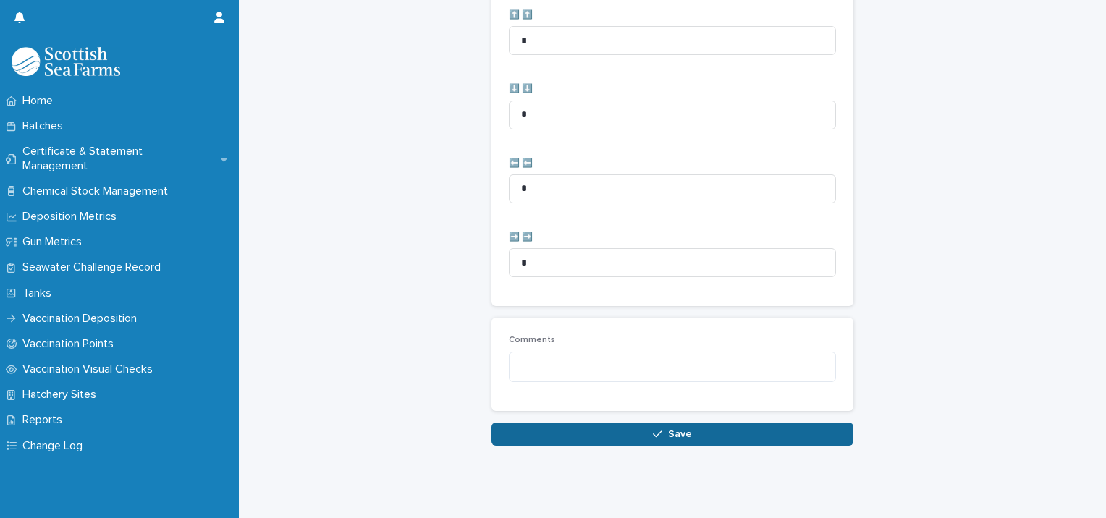
type input "*"
click at [687, 423] on button "Save" at bounding box center [672, 434] width 362 height 23
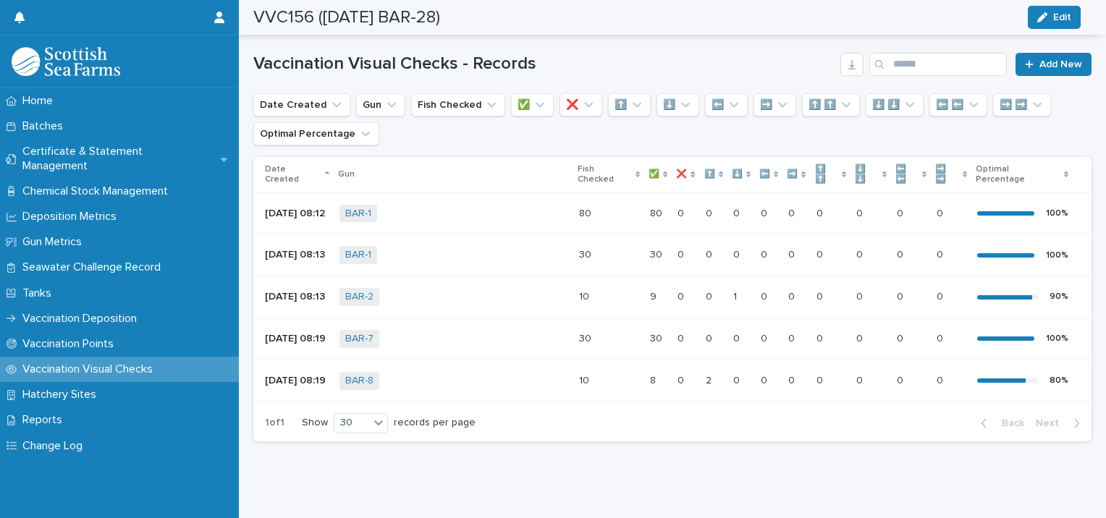
scroll to position [160, 0]
